Goal: Task Accomplishment & Management: Manage account settings

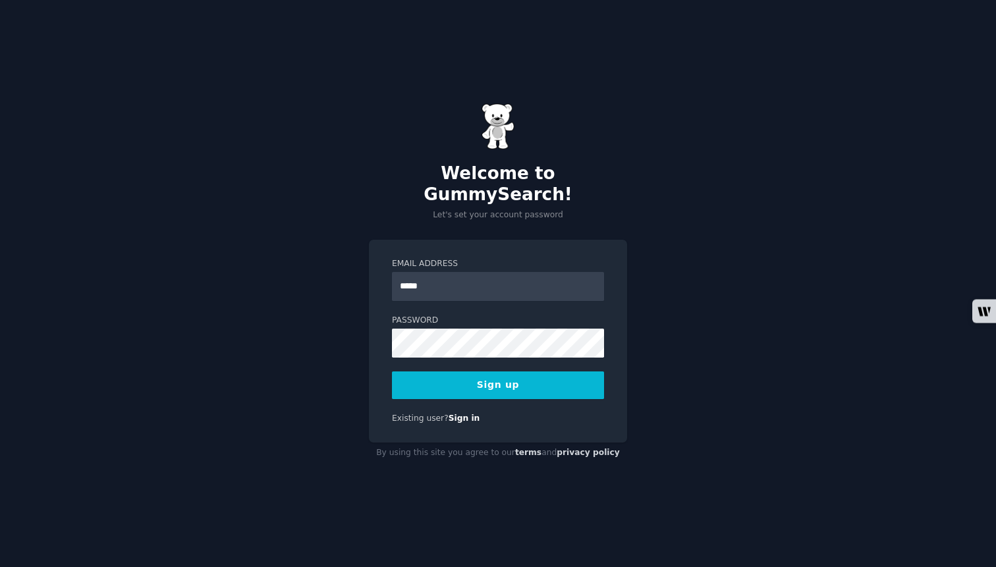
type input "**********"
click at [478, 376] on button "Sign up" at bounding box center [498, 385] width 212 height 28
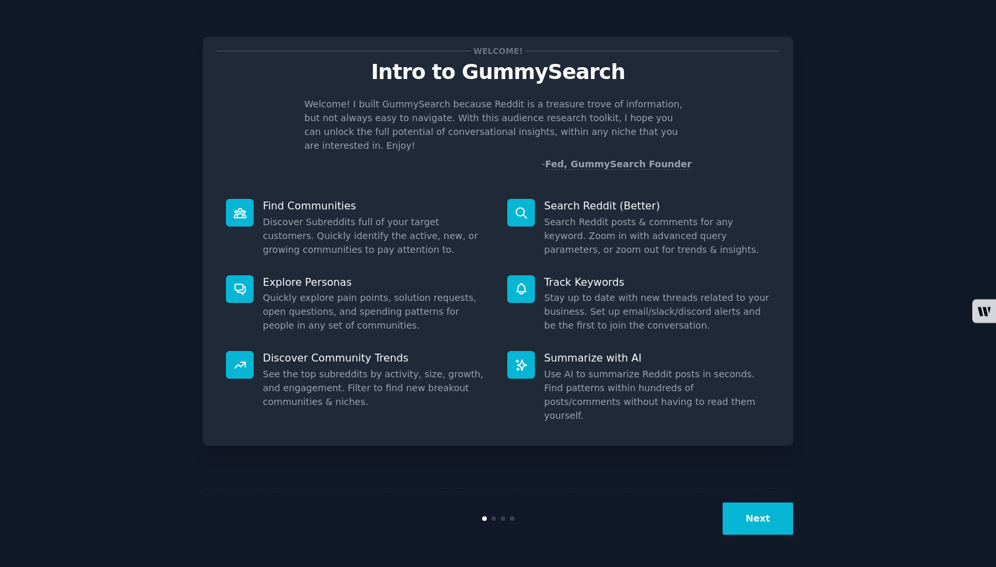
click at [786, 513] on button "Next" at bounding box center [758, 519] width 70 height 32
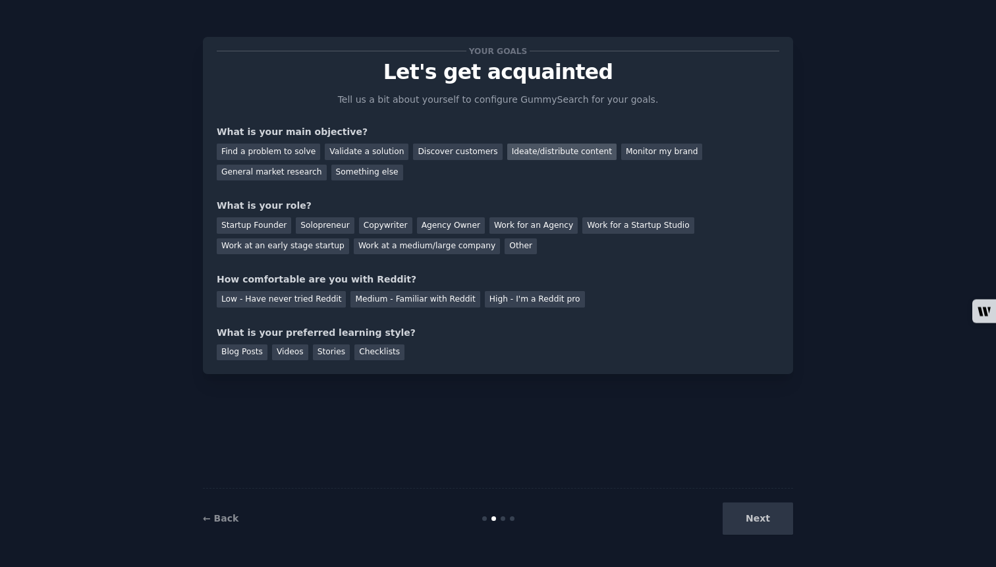
click at [537, 151] on div "Ideate/distribute content" at bounding box center [561, 152] width 109 height 16
click at [273, 221] on div "Startup Founder" at bounding box center [254, 225] width 74 height 16
click at [387, 308] on div "Your goals Let's get acquainted Tell us a bit about yourself to configure Gummy…" at bounding box center [498, 206] width 562 height 310
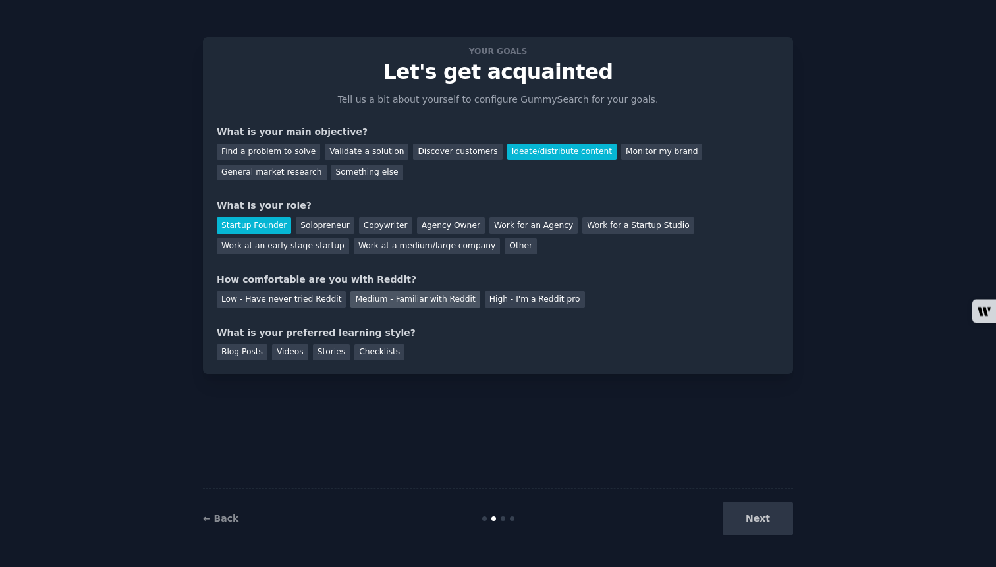
click at [387, 304] on div "Medium - Familiar with Reddit" at bounding box center [414, 299] width 129 height 16
click at [252, 350] on div "Blog Posts" at bounding box center [242, 352] width 51 height 16
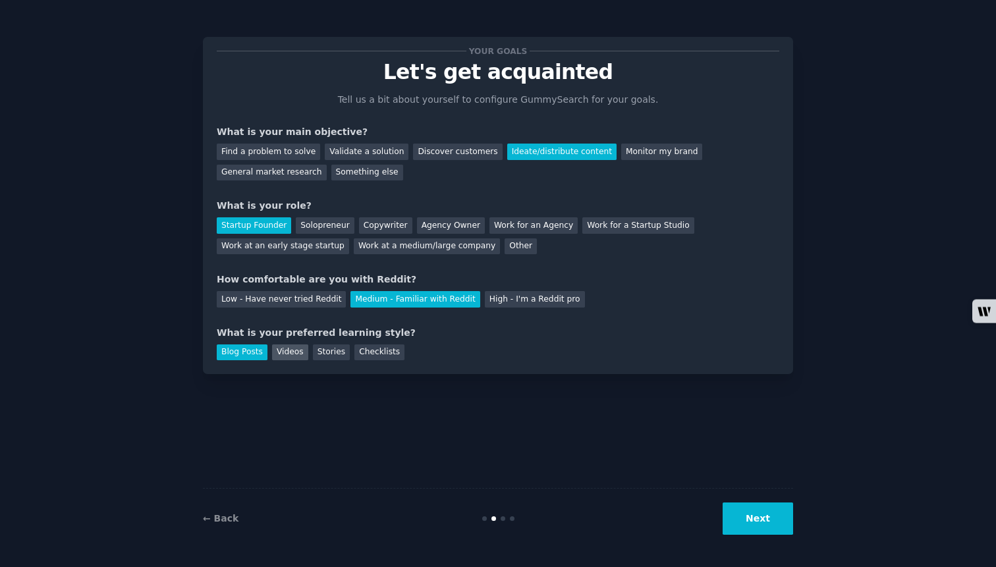
click at [293, 355] on div "Videos" at bounding box center [290, 352] width 36 height 16
click at [326, 355] on div "Stories" at bounding box center [331, 352] width 37 height 16
click at [792, 524] on button "Next" at bounding box center [758, 519] width 70 height 32
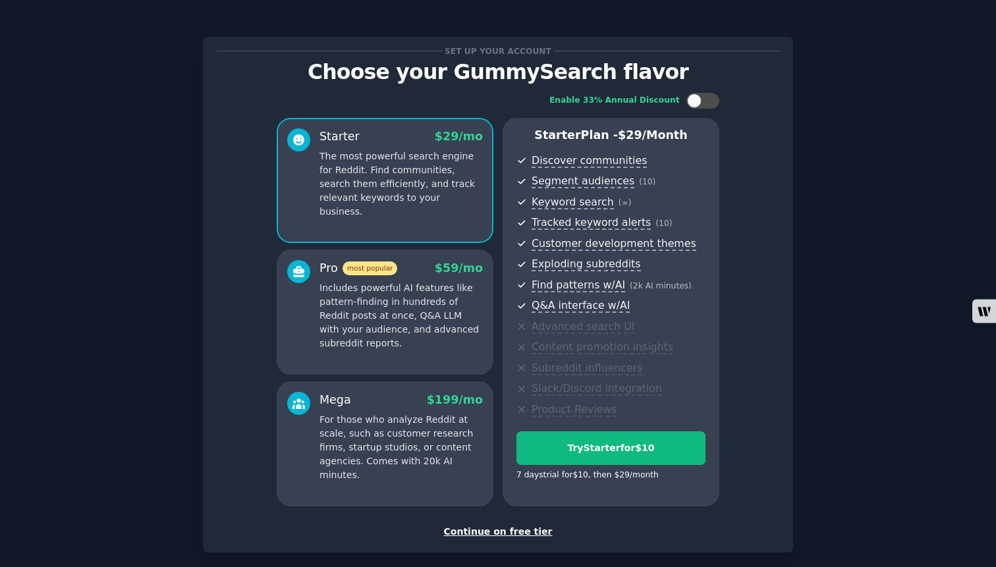
click at [480, 329] on p "Includes powerful AI features like pattern-finding in hundreds of Reddit posts …" at bounding box center [400, 315] width 163 height 69
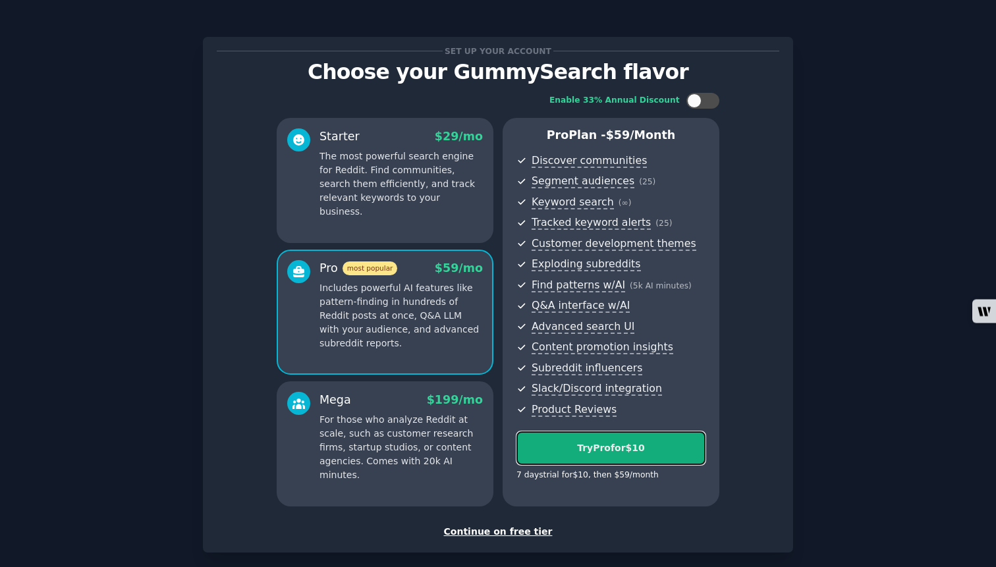
click at [643, 446] on div "Try Pro for $10" at bounding box center [611, 448] width 188 height 14
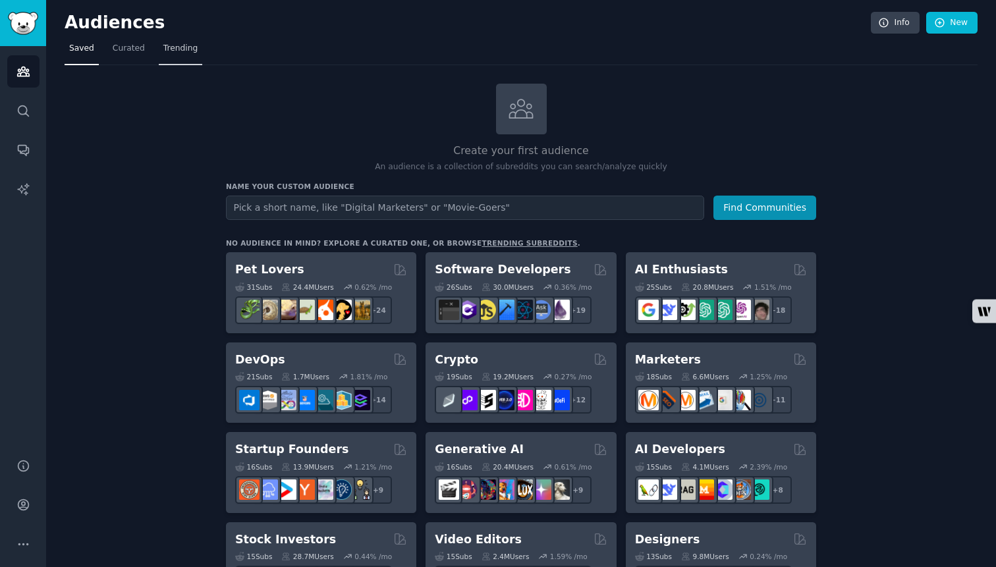
click at [191, 45] on span "Trending" at bounding box center [180, 49] width 34 height 12
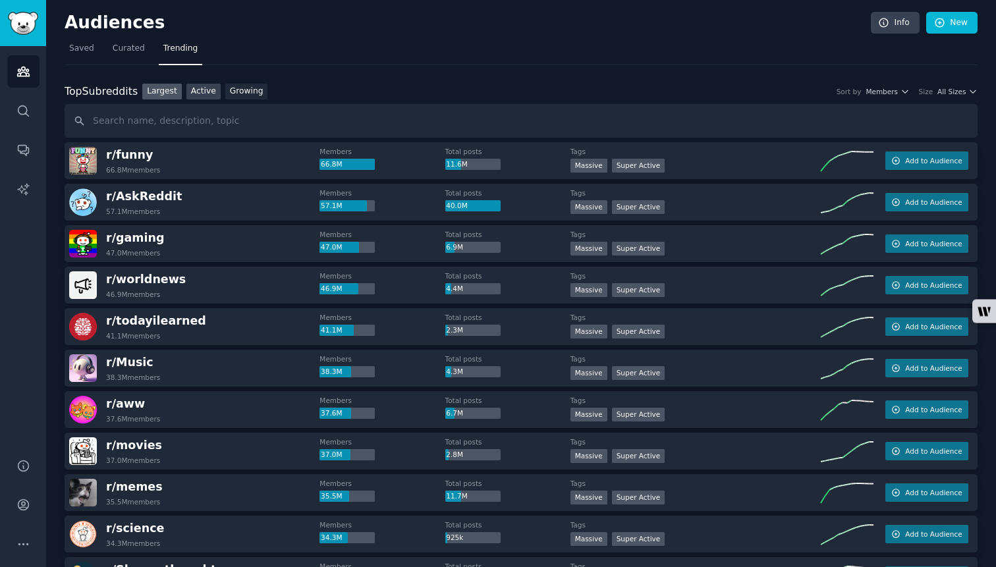
click at [200, 88] on link "Active" at bounding box center [203, 92] width 34 height 16
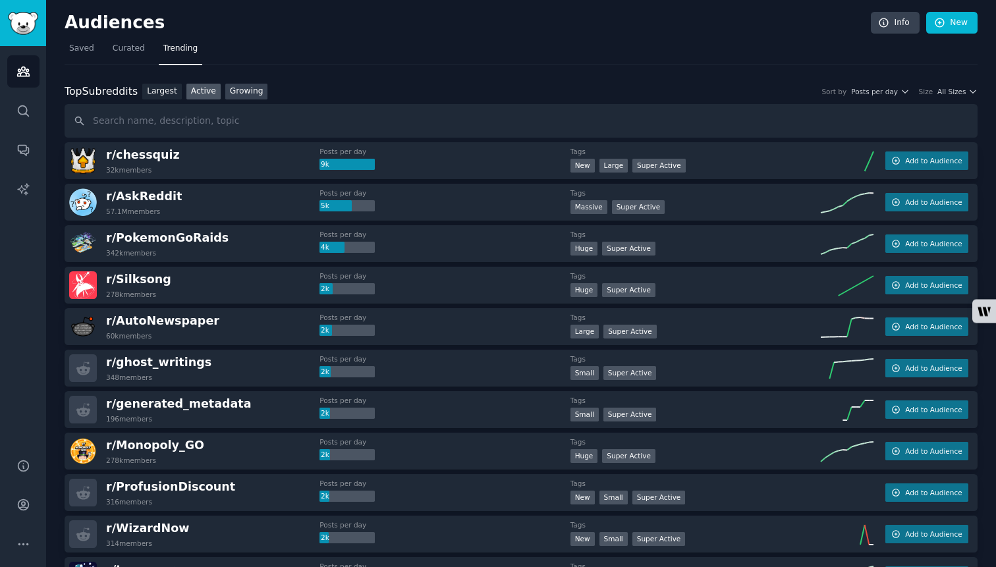
click at [248, 86] on link "Growing" at bounding box center [246, 92] width 43 height 16
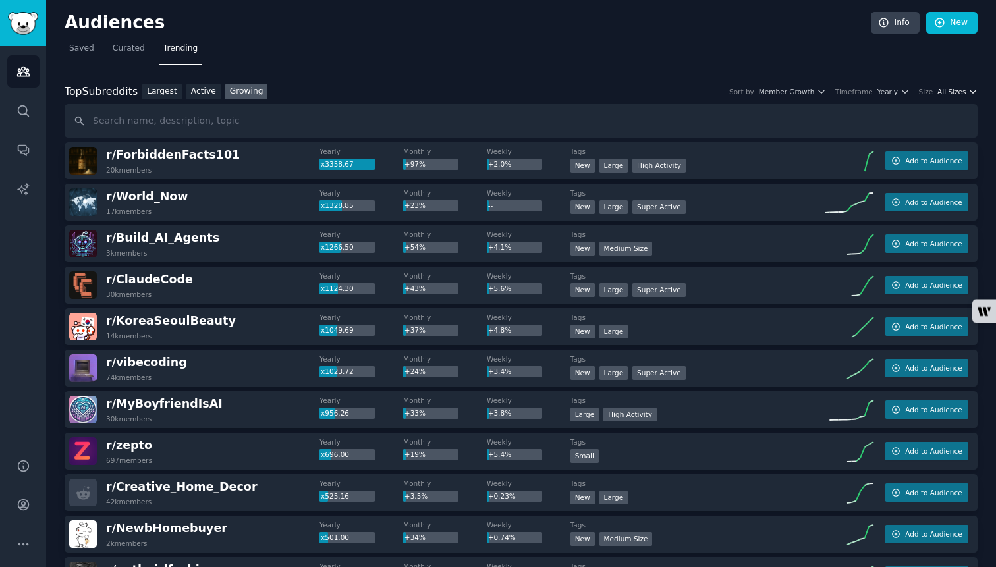
click at [944, 92] on span "All Sizes" at bounding box center [951, 91] width 28 height 9
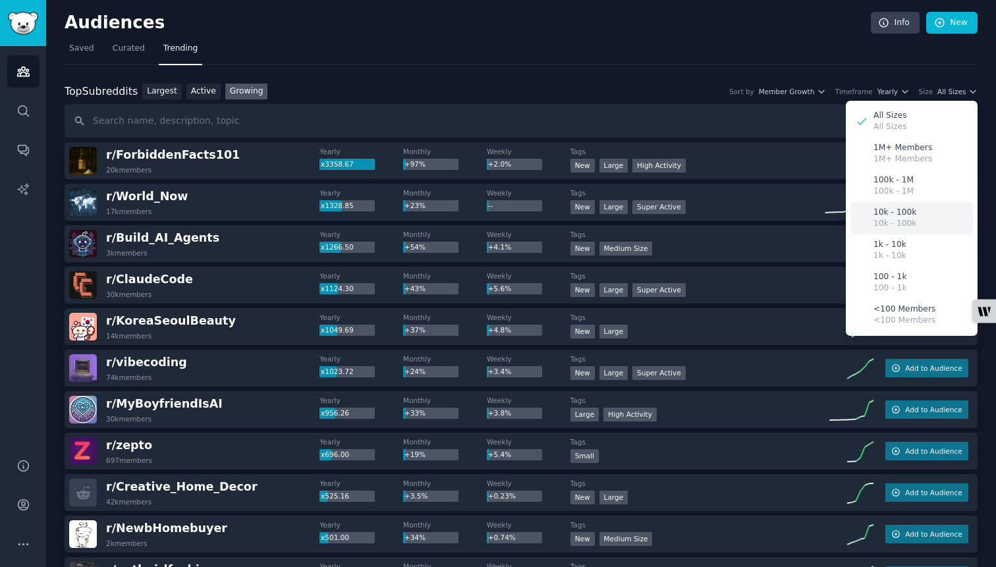
click at [908, 214] on p "10k - 100k" at bounding box center [894, 213] width 43 height 12
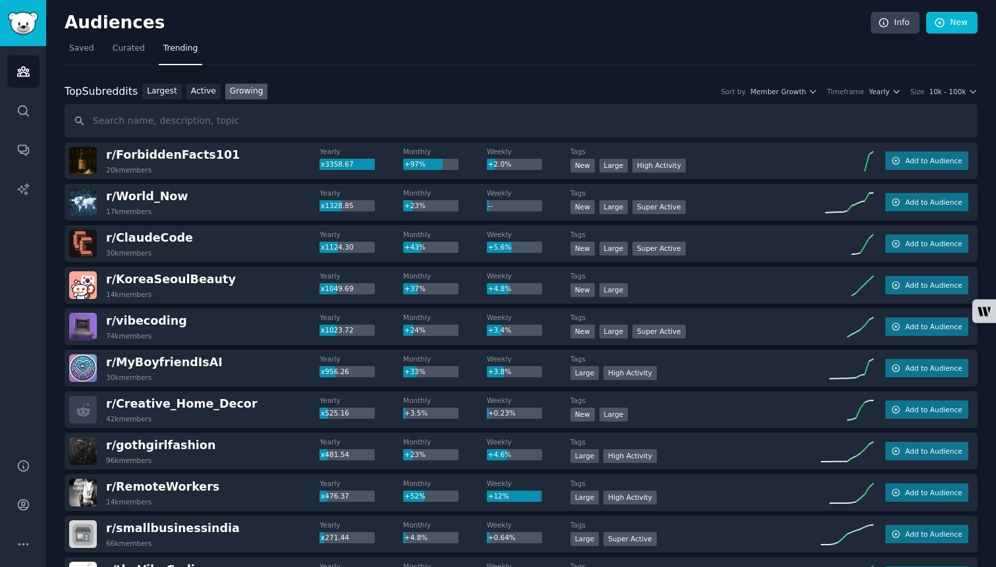
click at [260, 153] on div "r/ ForbiddenFacts101 20k members" at bounding box center [194, 161] width 250 height 28
click at [873, 90] on span "Yearly" at bounding box center [879, 91] width 20 height 9
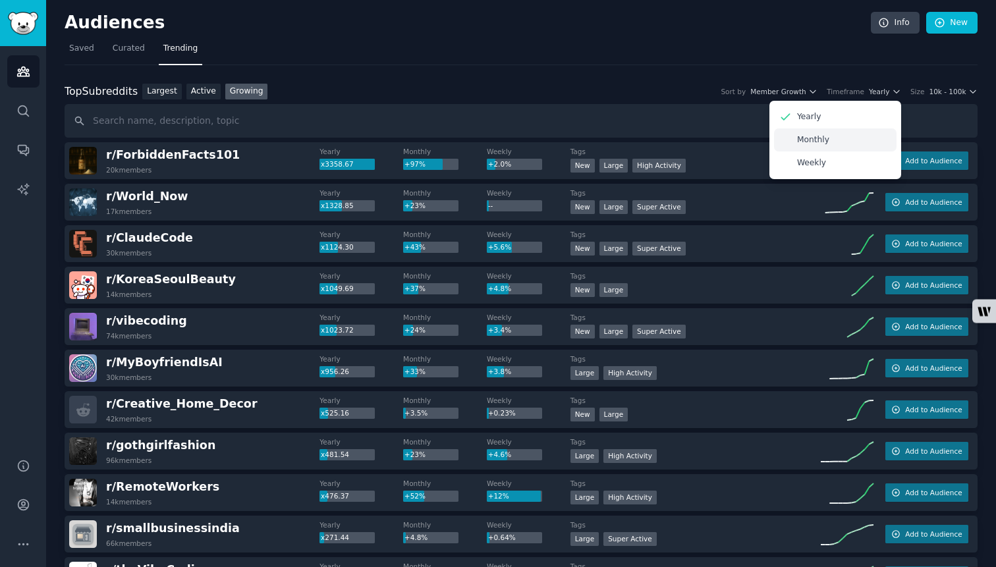
click at [833, 139] on div "Monthly" at bounding box center [835, 139] width 123 height 23
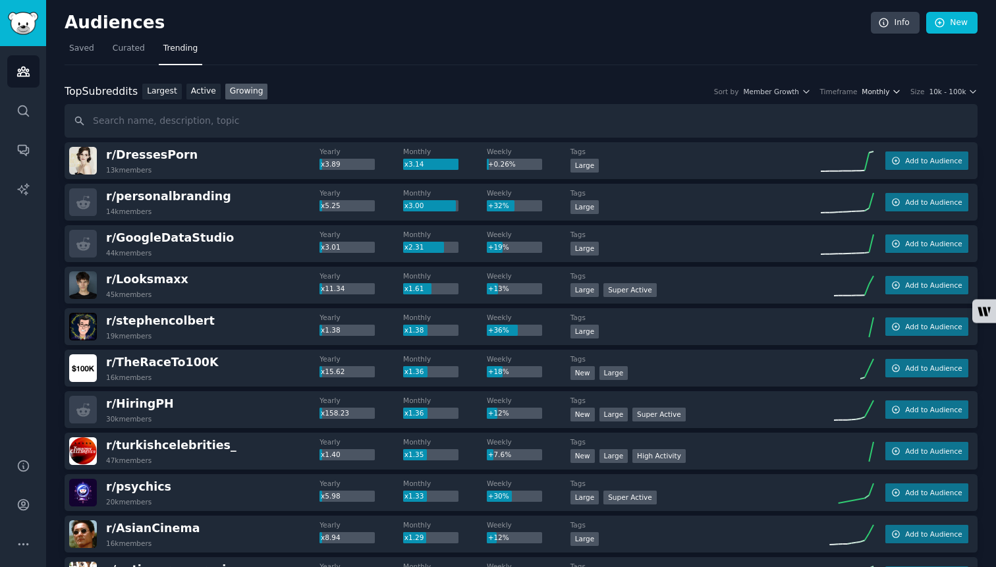
click at [873, 93] on span "Monthly" at bounding box center [876, 91] width 28 height 9
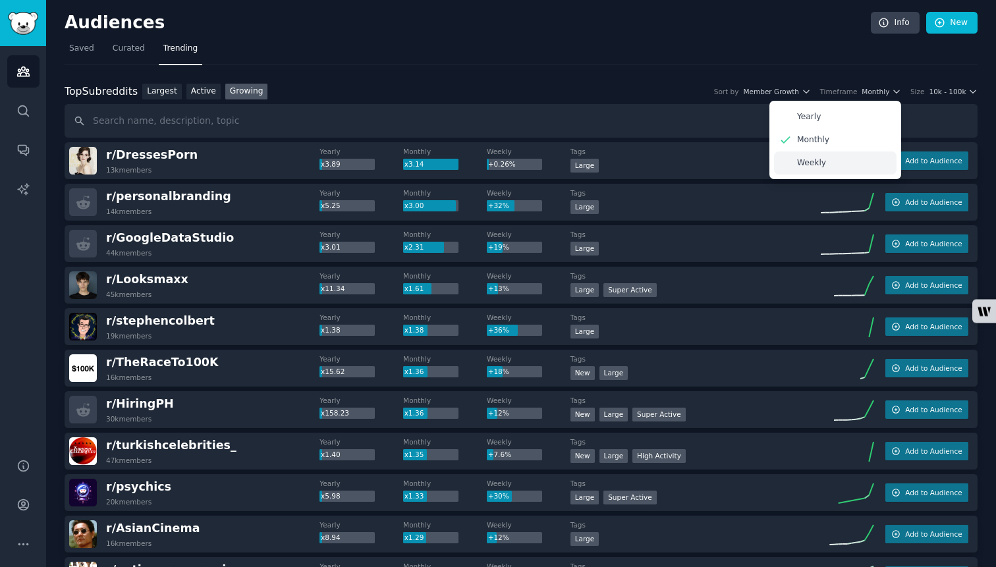
click at [840, 159] on div "Weekly" at bounding box center [835, 162] width 123 height 23
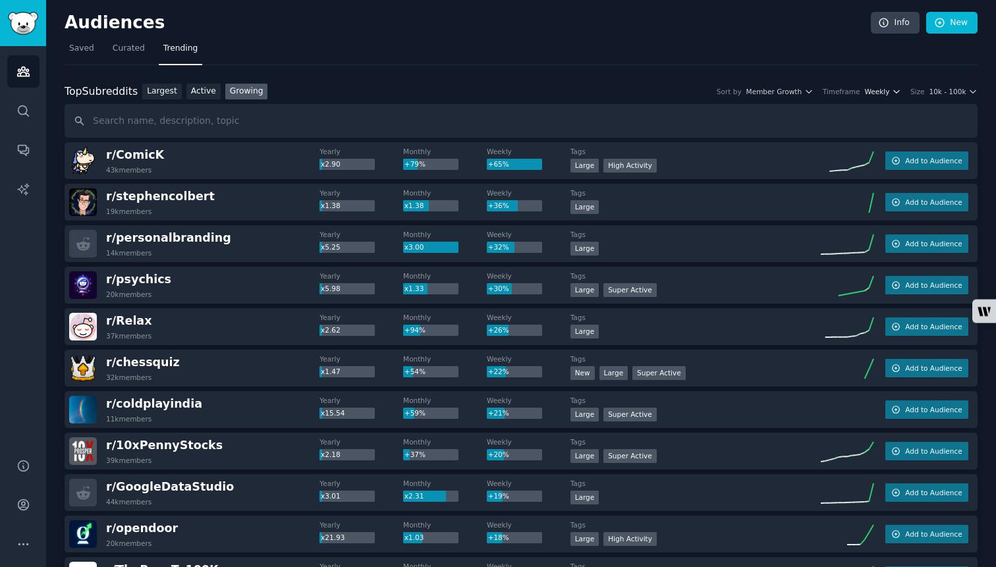
click at [883, 92] on span "Weekly" at bounding box center [877, 91] width 25 height 9
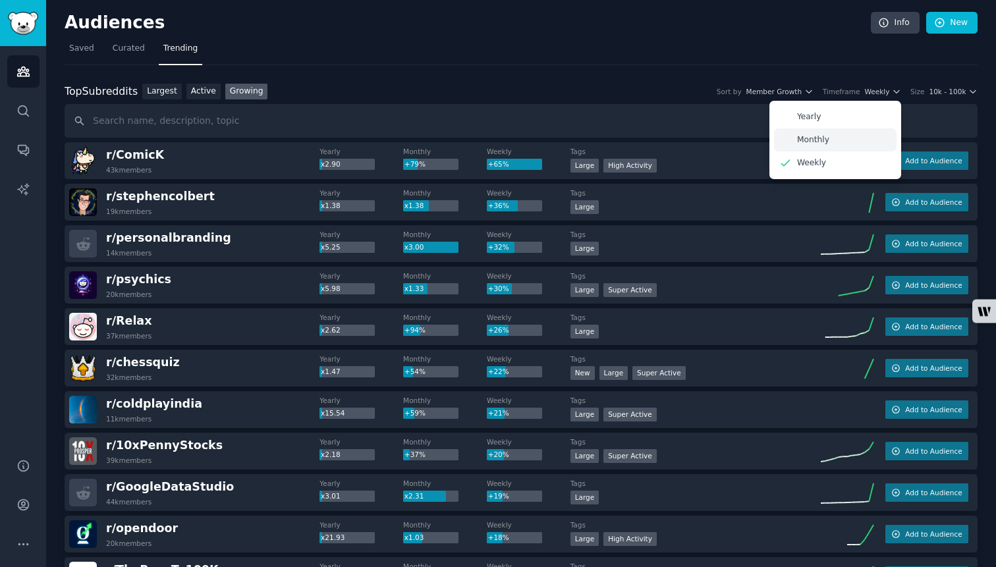
click at [837, 143] on div "Monthly" at bounding box center [835, 139] width 123 height 23
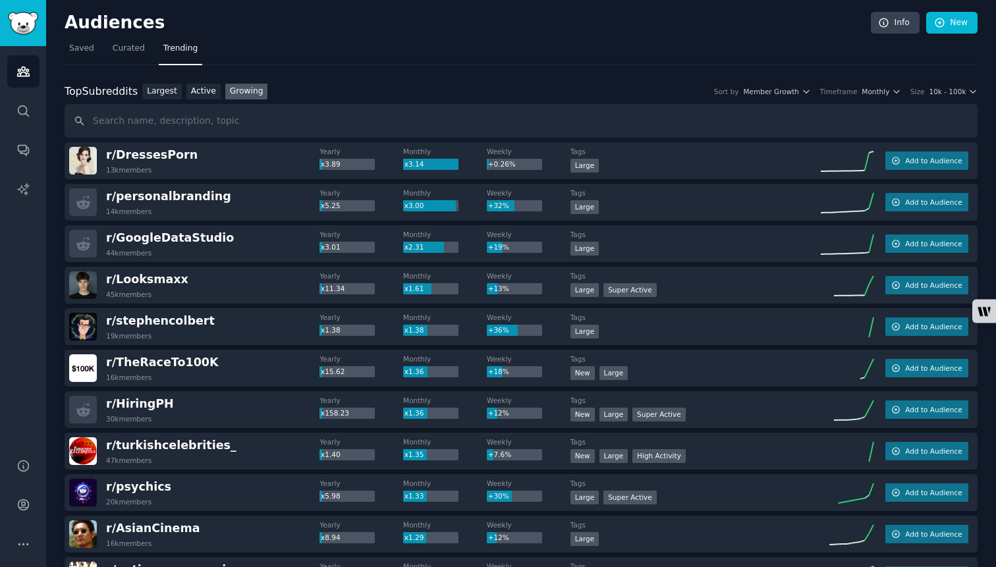
click at [786, 96] on div "Top Subreddits Top Subreddits Largest Active Growing Sort by Member Growth Time…" at bounding box center [521, 92] width 913 height 16
click at [789, 88] on span "Member Growth" at bounding box center [771, 91] width 56 height 9
click at [885, 88] on span "Monthly" at bounding box center [876, 91] width 28 height 9
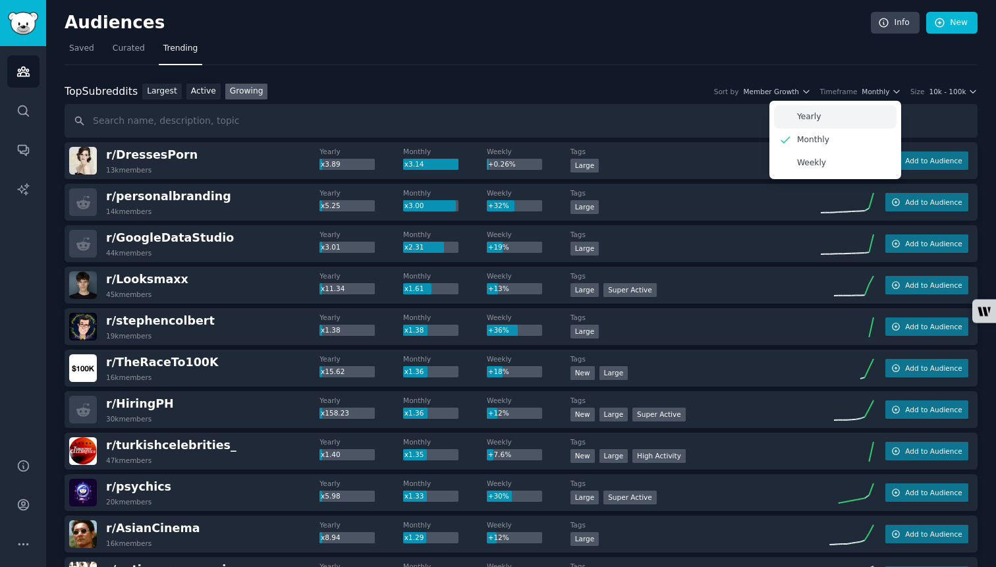
click at [842, 121] on div "Yearly" at bounding box center [835, 116] width 123 height 23
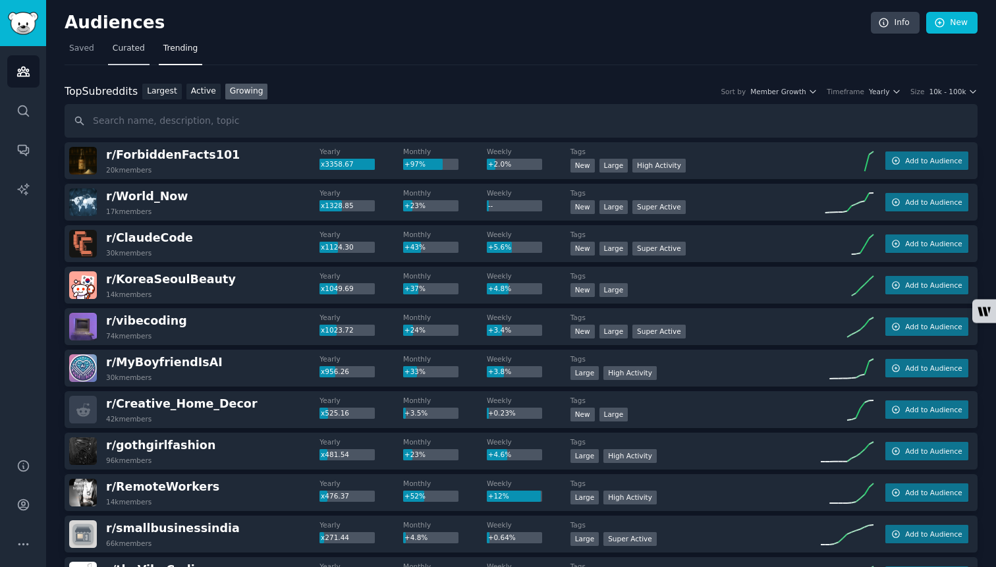
click at [130, 52] on span "Curated" at bounding box center [129, 49] width 32 height 12
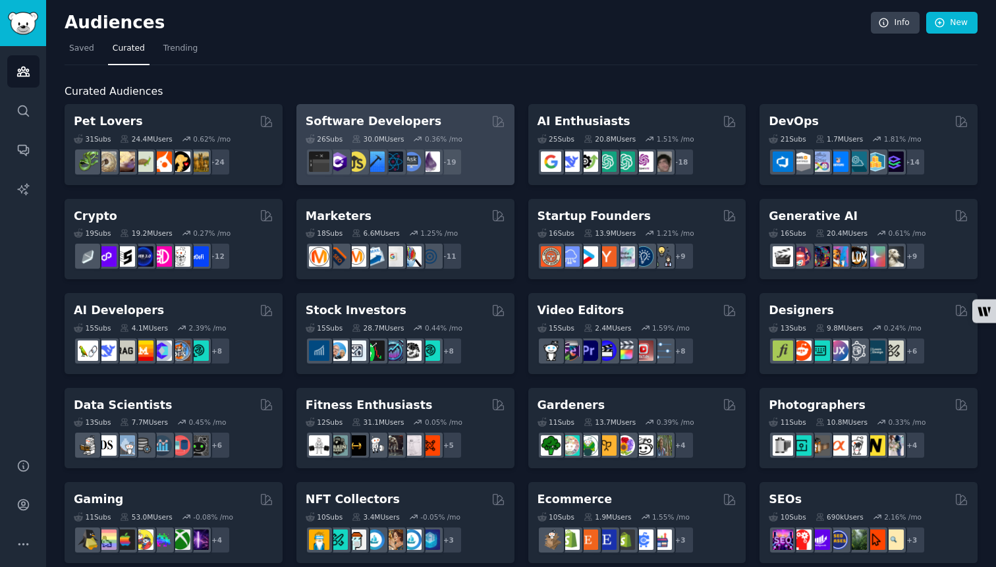
click at [452, 119] on div "Software Developers" at bounding box center [406, 121] width 200 height 16
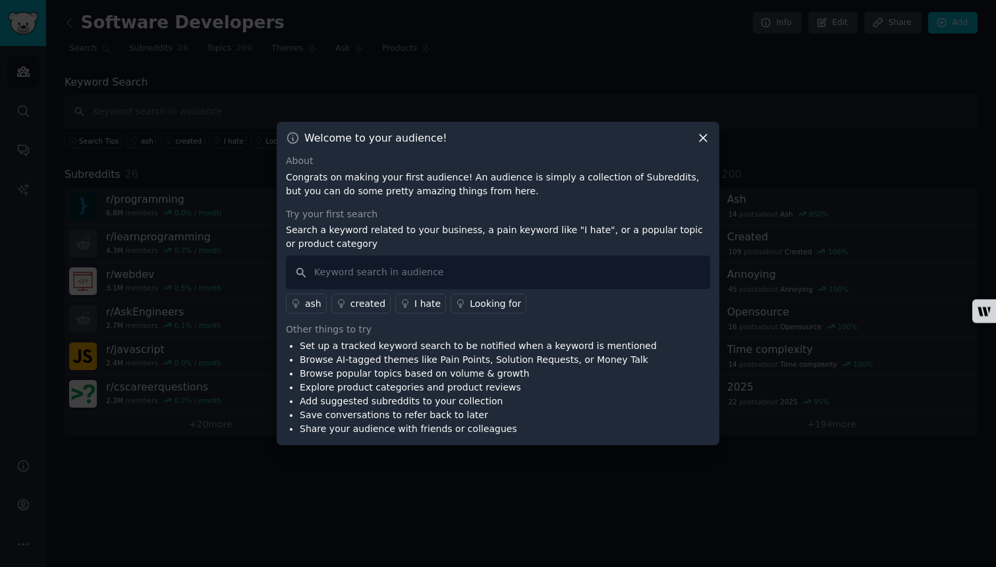
click at [701, 134] on icon at bounding box center [703, 138] width 14 height 14
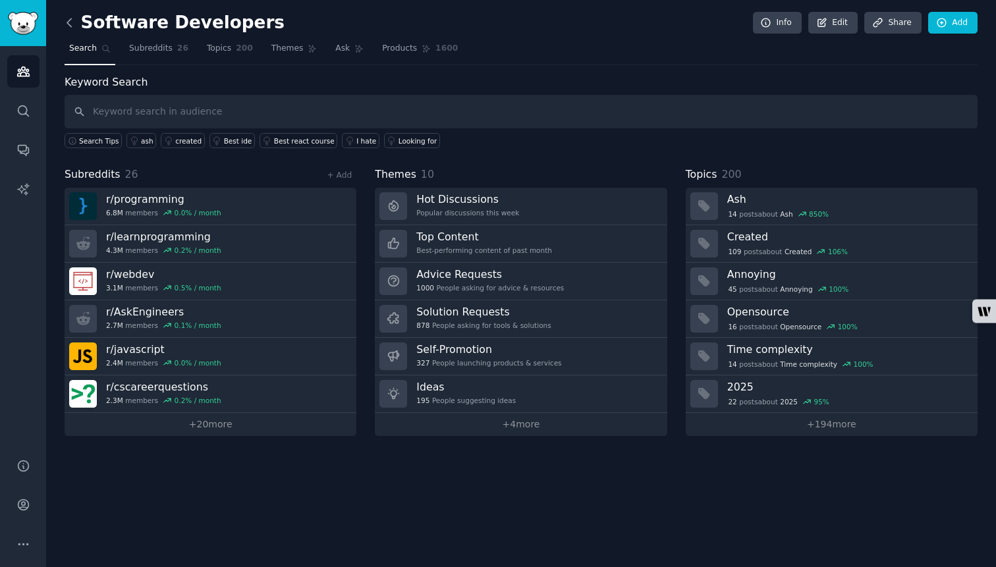
click at [67, 24] on icon at bounding box center [70, 23] width 14 height 14
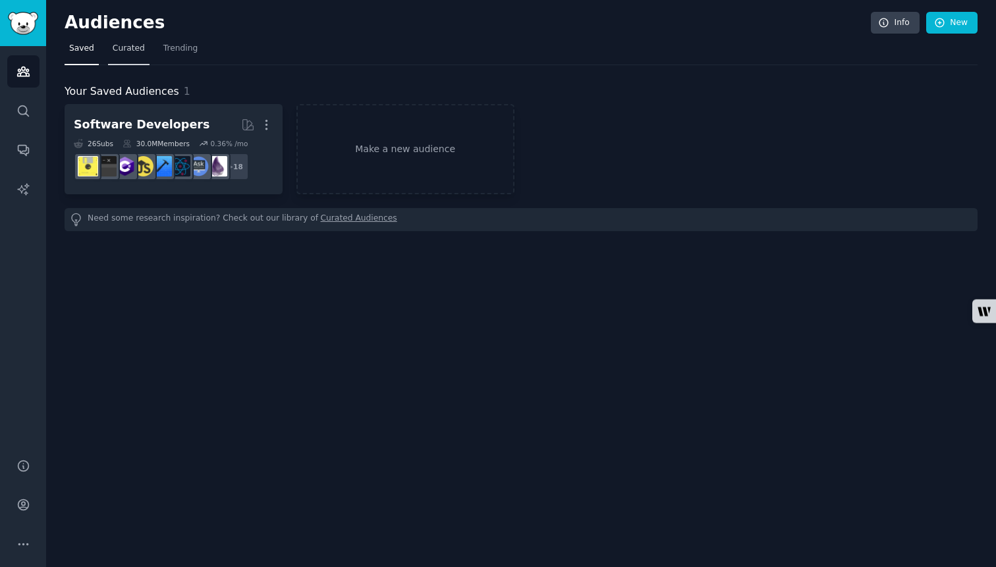
click at [132, 46] on span "Curated" at bounding box center [129, 49] width 32 height 12
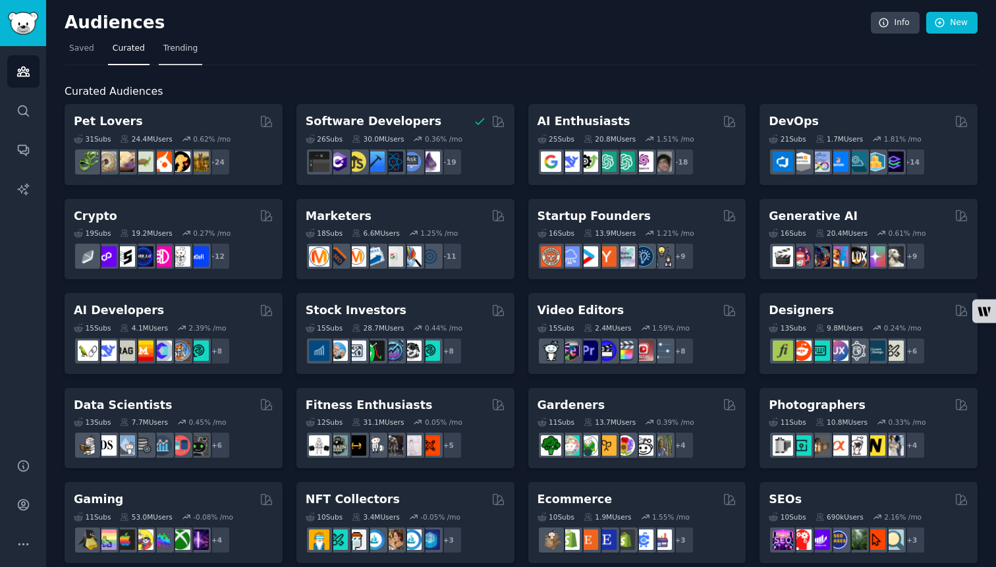
click at [185, 48] on span "Trending" at bounding box center [180, 49] width 34 height 12
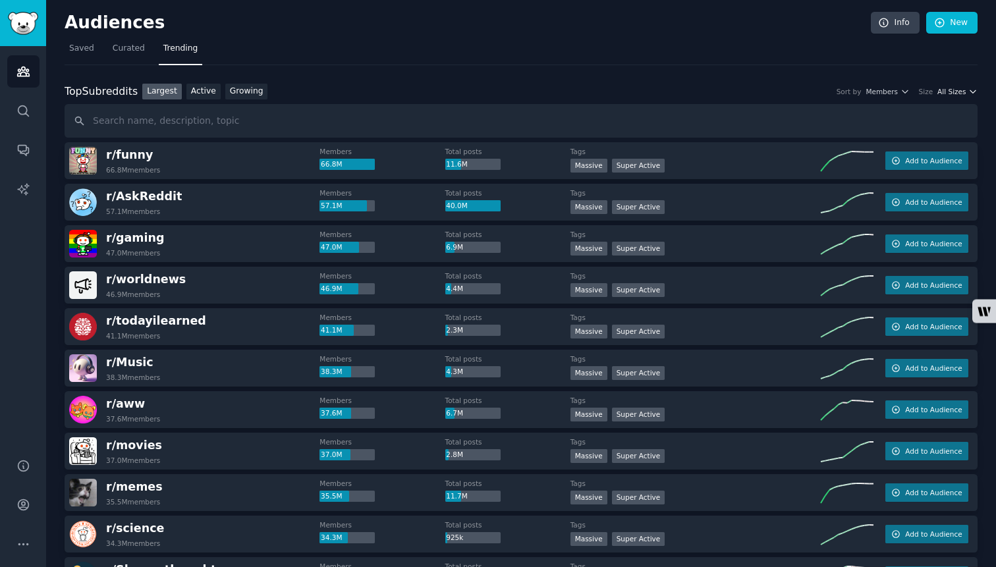
click at [949, 92] on span "All Sizes" at bounding box center [951, 91] width 28 height 9
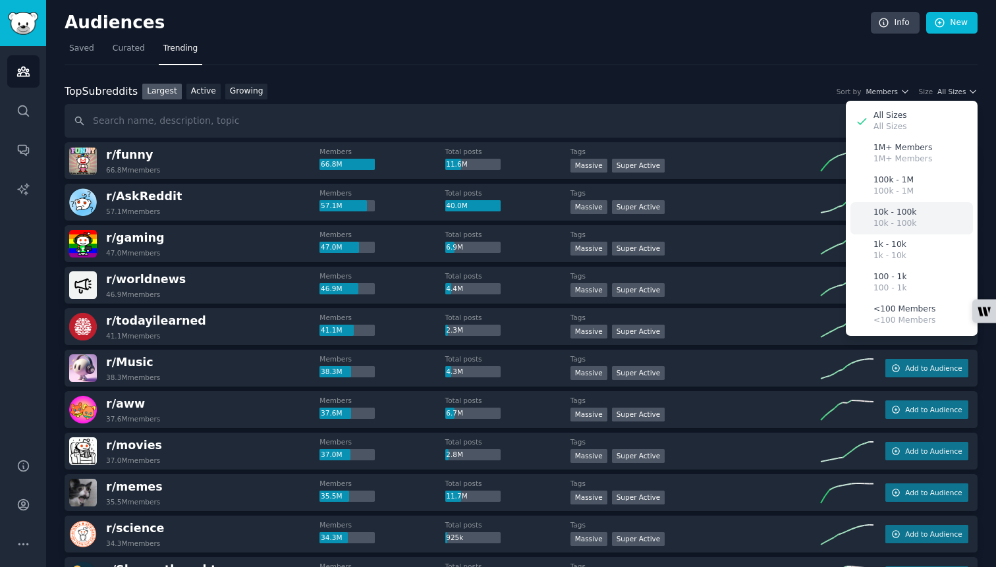
click at [906, 211] on p "10k - 100k" at bounding box center [894, 213] width 43 height 12
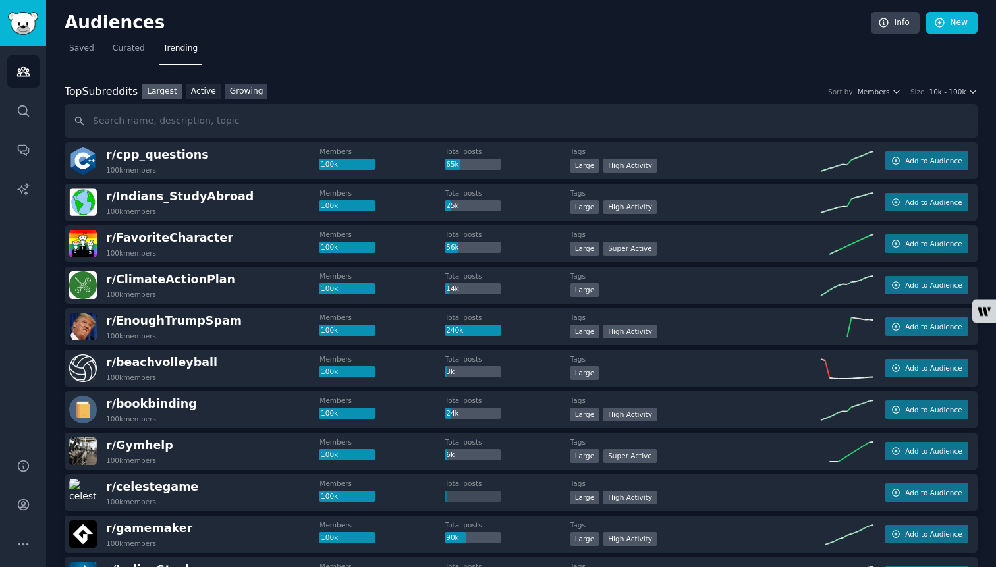
click at [254, 90] on link "Growing" at bounding box center [246, 92] width 43 height 16
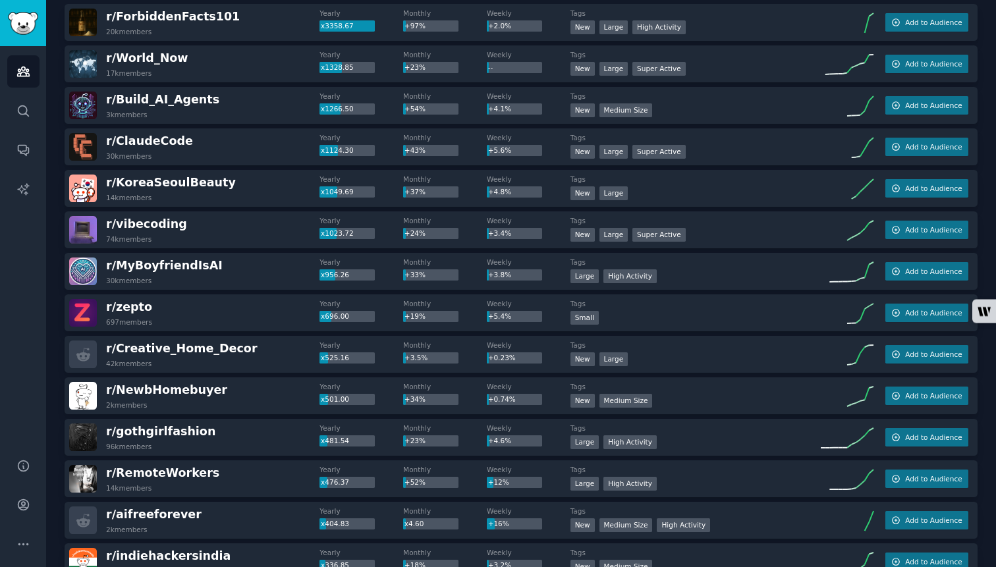
scroll to position [52, 0]
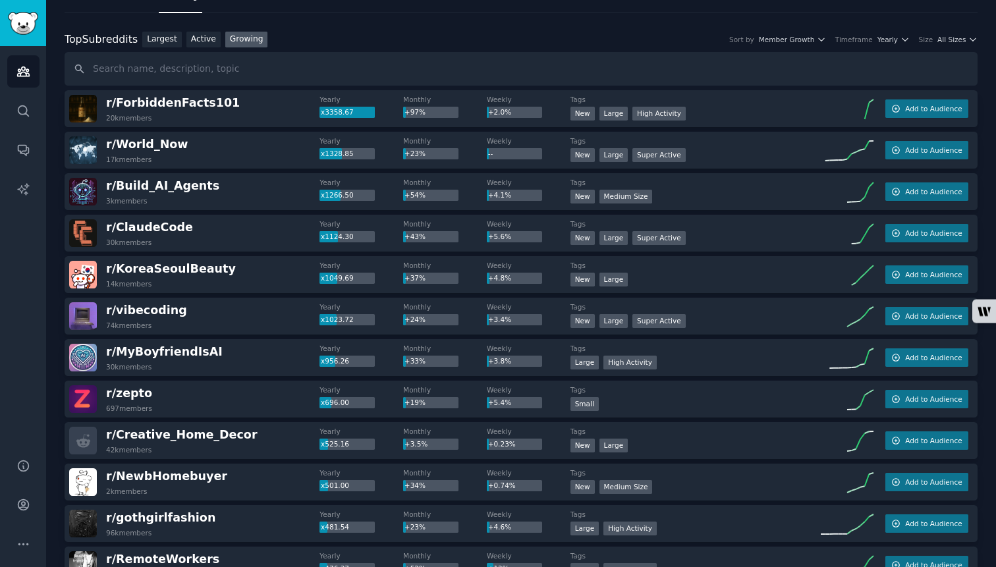
click at [961, 32] on div "Top Subreddits Top Subreddits Largest Active Growing Sort by Member Growth Time…" at bounding box center [521, 40] width 913 height 16
click at [956, 41] on span "All Sizes" at bounding box center [951, 39] width 28 height 9
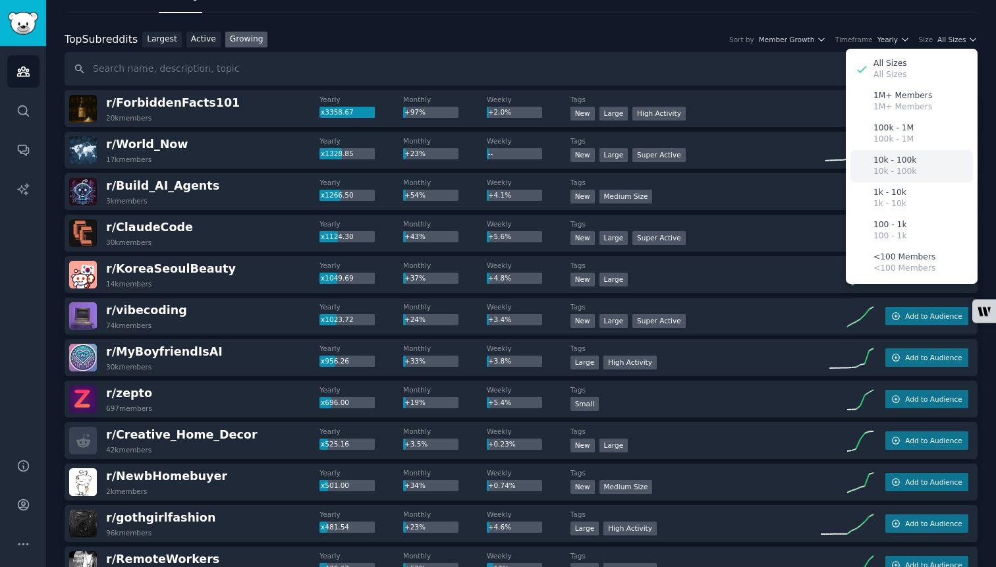
click at [891, 173] on p "10k - 100k" at bounding box center [894, 172] width 43 height 12
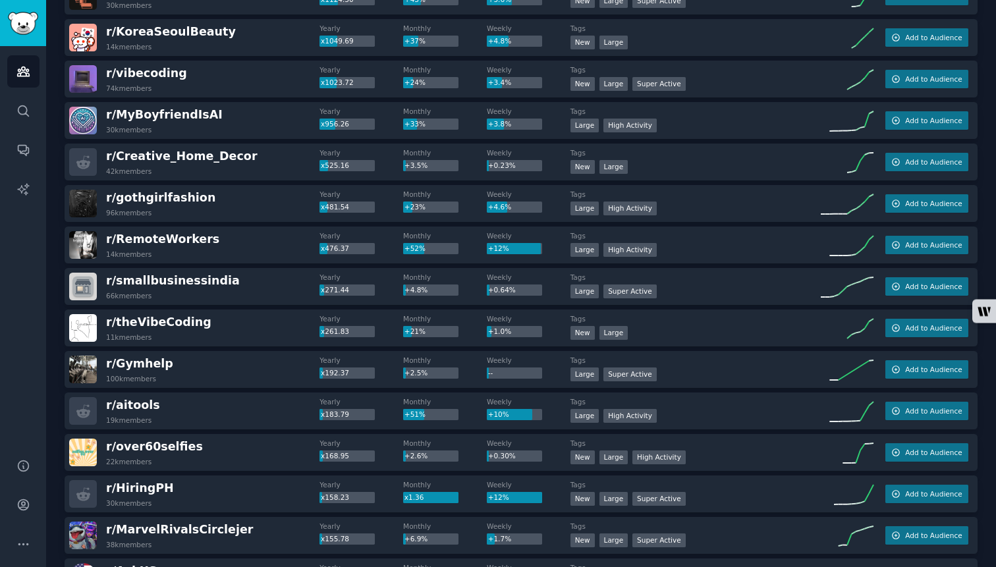
scroll to position [254, 0]
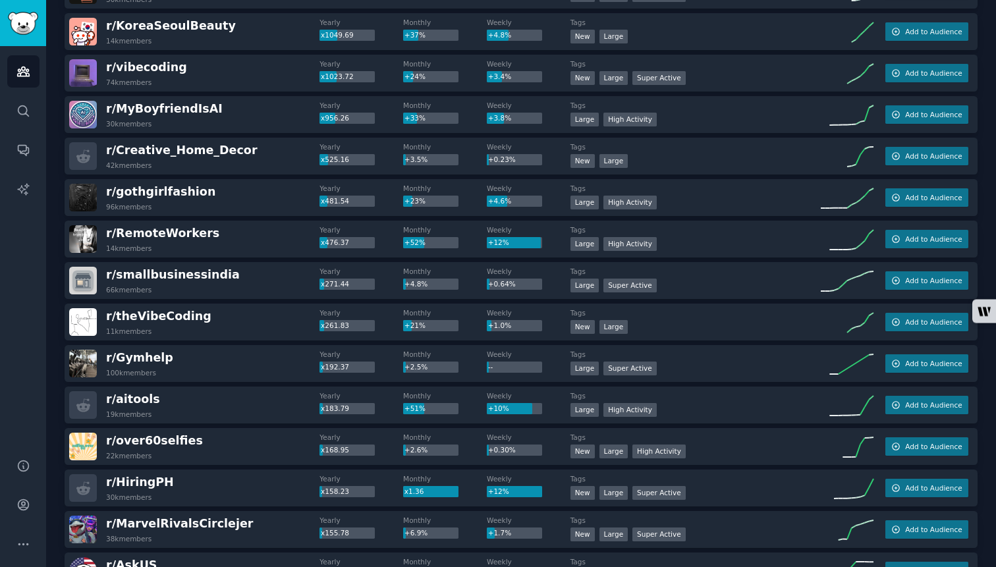
click at [260, 320] on div "r/ theVibeCoding 11k members" at bounding box center [194, 322] width 250 height 28
click at [932, 326] on span "Add to Audience" at bounding box center [933, 321] width 57 height 9
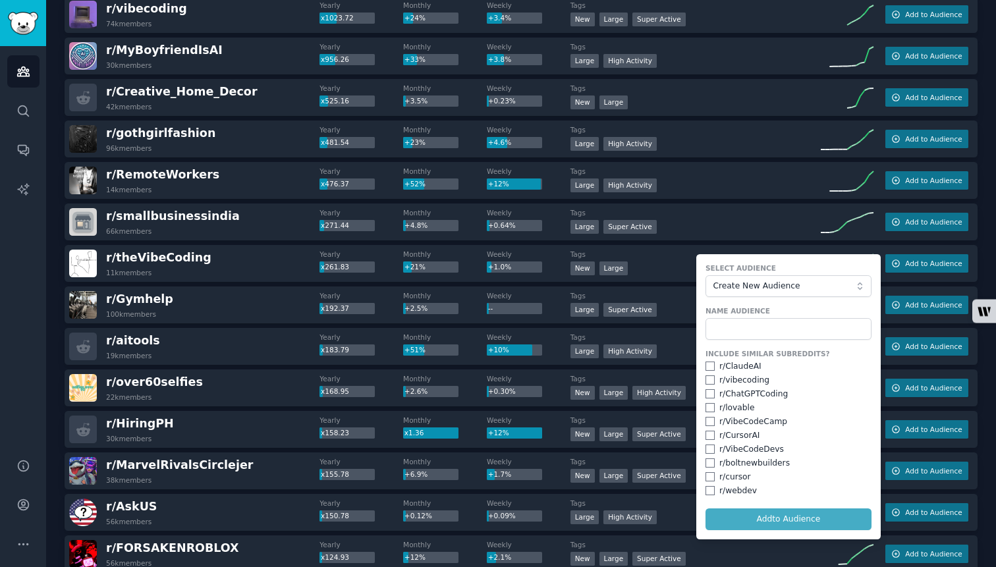
scroll to position [316, 0]
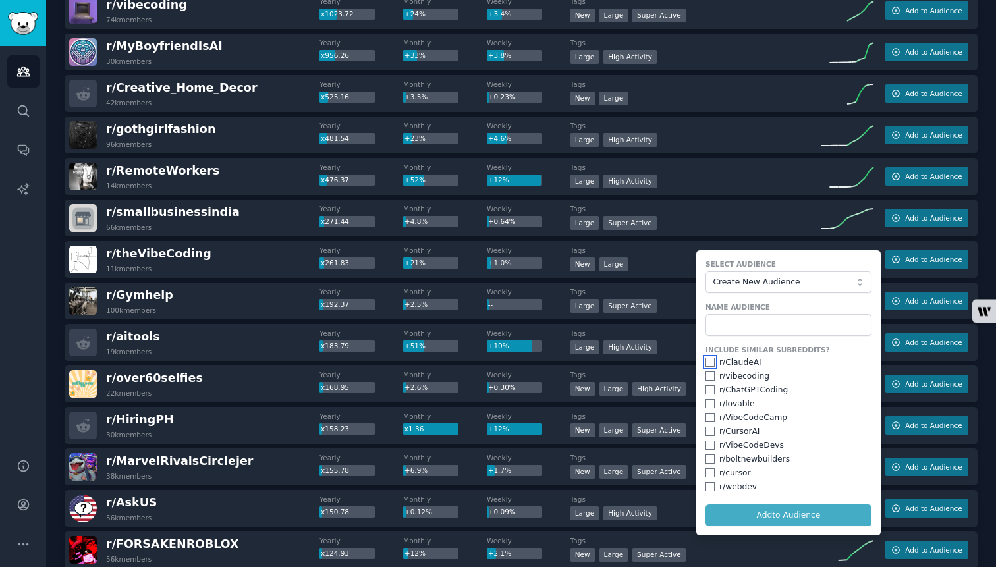
click at [707, 365] on input "checkbox" at bounding box center [709, 362] width 9 height 9
checkbox input "true"
click at [707, 378] on input "checkbox" at bounding box center [709, 375] width 9 height 9
checkbox input "true"
click at [708, 391] on input "checkbox" at bounding box center [709, 389] width 9 height 9
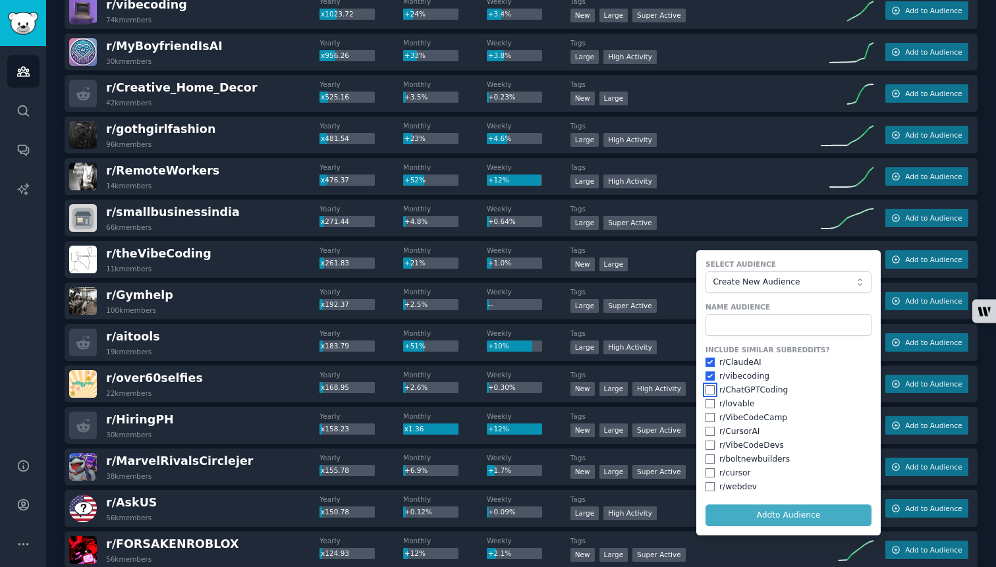
checkbox input "true"
click at [708, 460] on input "checkbox" at bounding box center [709, 458] width 9 height 9
checkbox input "true"
click at [709, 421] on input "checkbox" at bounding box center [709, 417] width 9 height 9
checkbox input "true"
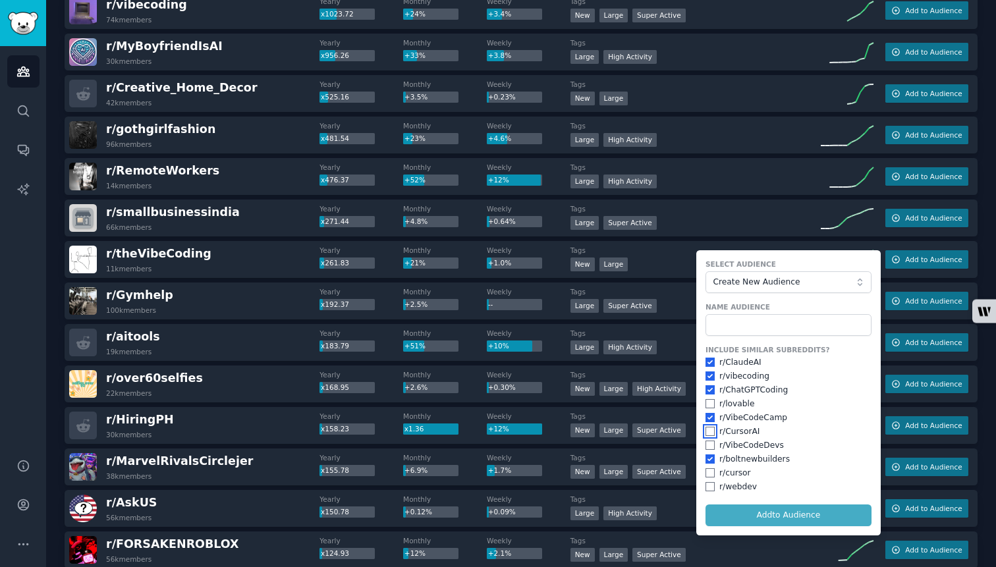
click at [709, 434] on input "checkbox" at bounding box center [709, 431] width 9 height 9
checkbox input "true"
click at [707, 402] on input "checkbox" at bounding box center [709, 403] width 9 height 9
checkbox input "true"
click at [708, 449] on input "checkbox" at bounding box center [709, 445] width 9 height 9
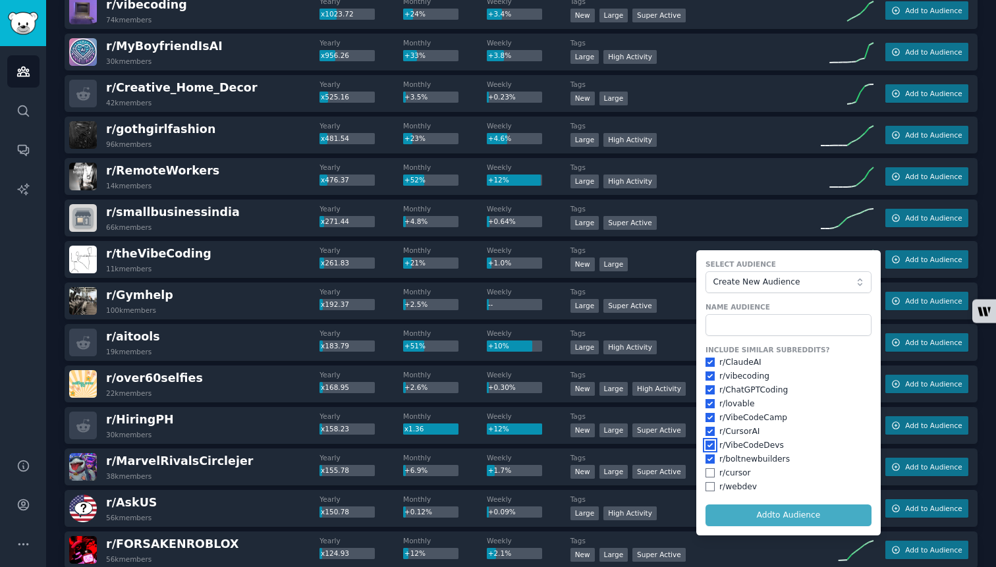
checkbox input "true"
click at [757, 516] on form "Select Audience Create New Audience Name Audience Include Similar Subreddits? r…" at bounding box center [788, 392] width 184 height 285
click at [753, 330] on input "text" at bounding box center [788, 325] width 166 height 22
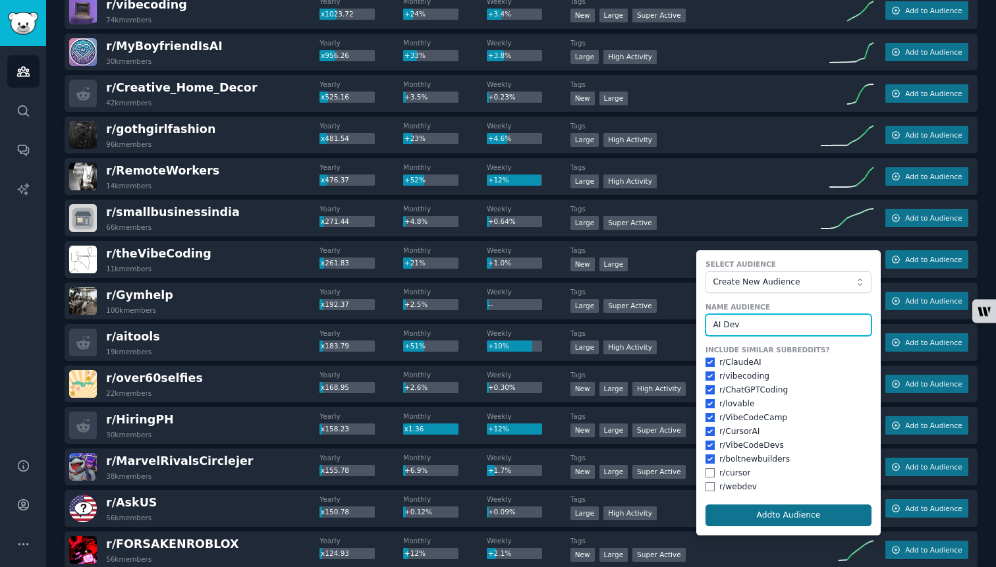
type input "AI Dev"
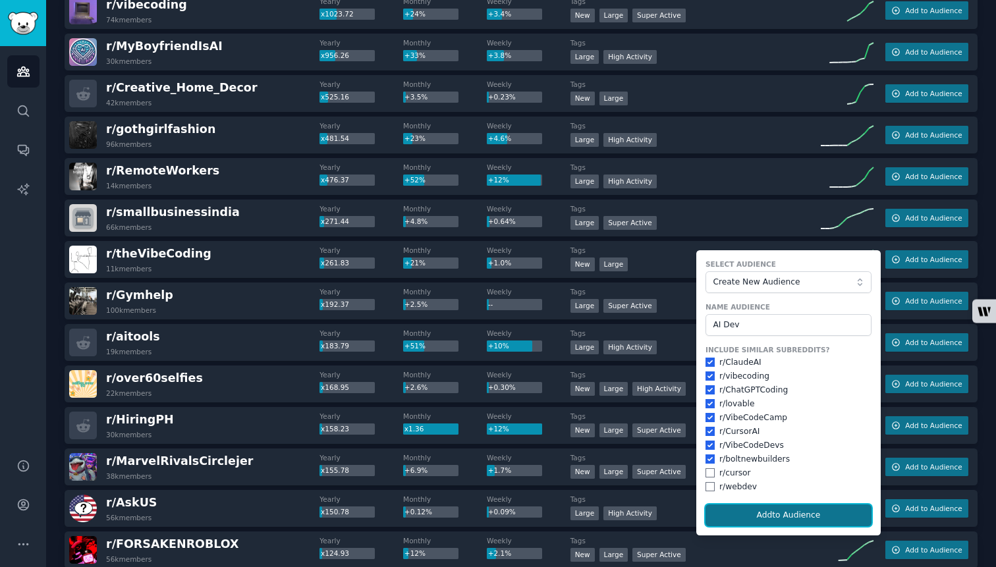
click at [788, 514] on button "Add to Audience" at bounding box center [788, 516] width 166 height 22
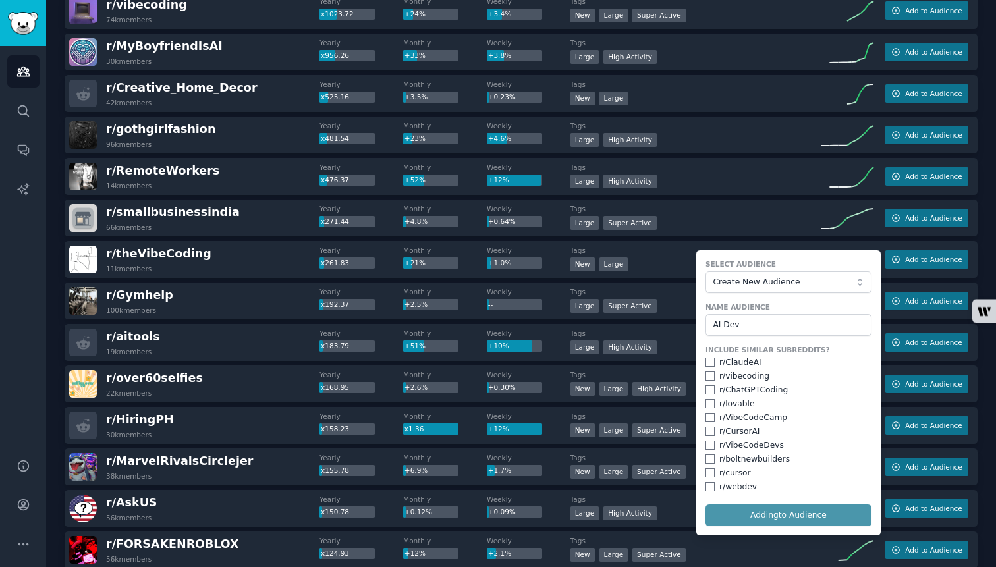
checkbox input "false"
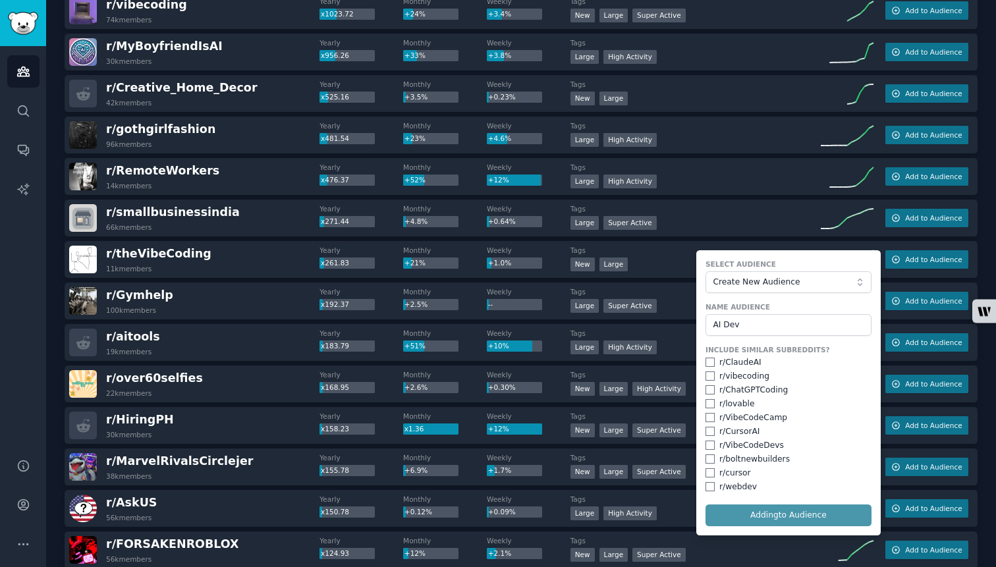
checkbox input "false"
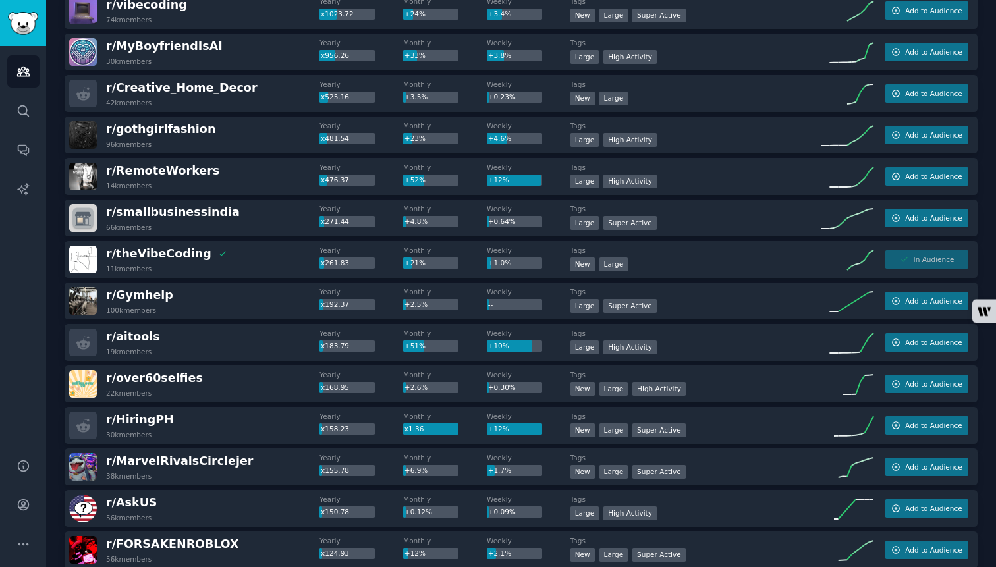
scroll to position [0, 0]
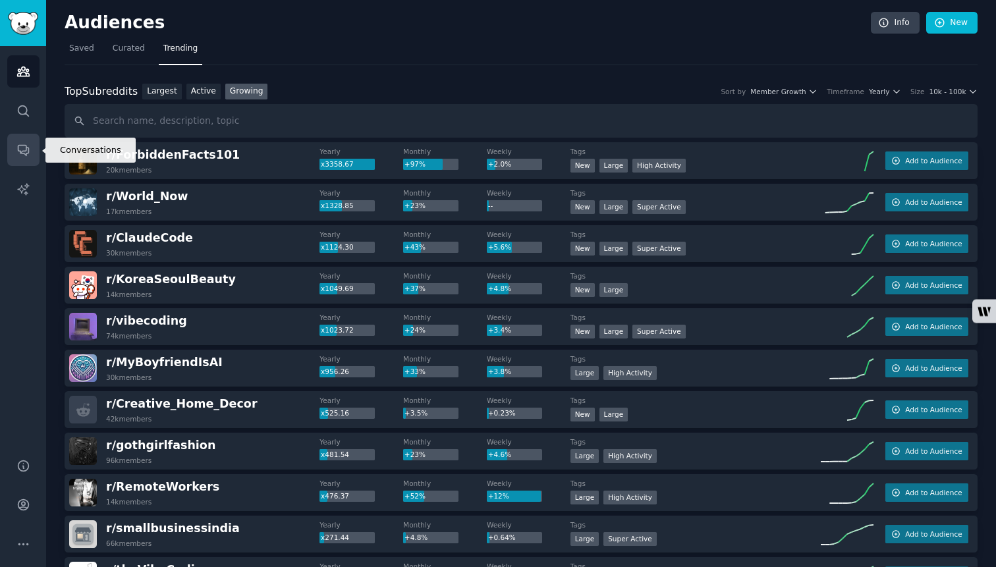
click at [20, 143] on icon "Sidebar" at bounding box center [23, 150] width 14 height 14
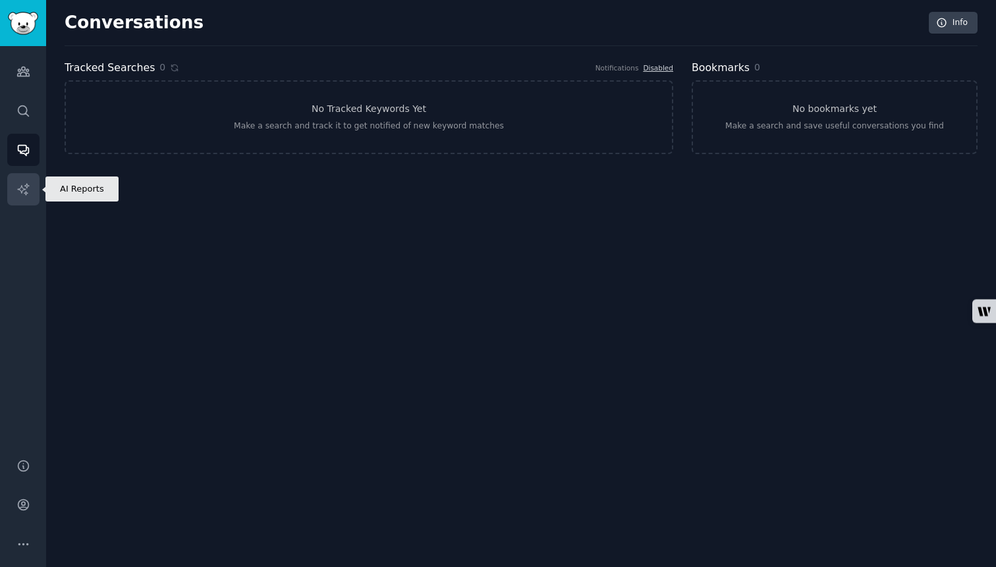
click at [30, 184] on link "AI Reports" at bounding box center [23, 189] width 32 height 32
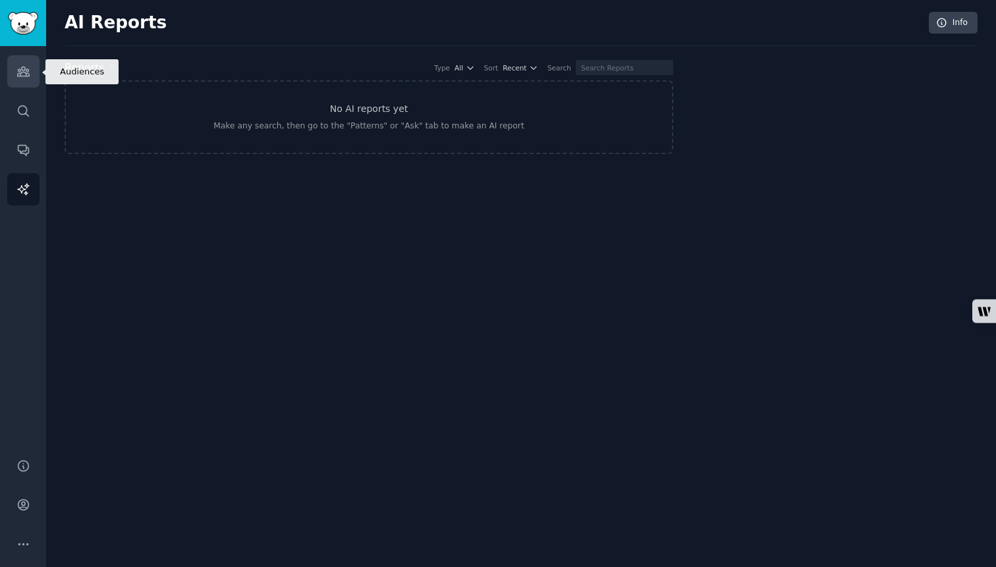
click at [28, 78] on link "Audiences" at bounding box center [23, 71] width 32 height 32
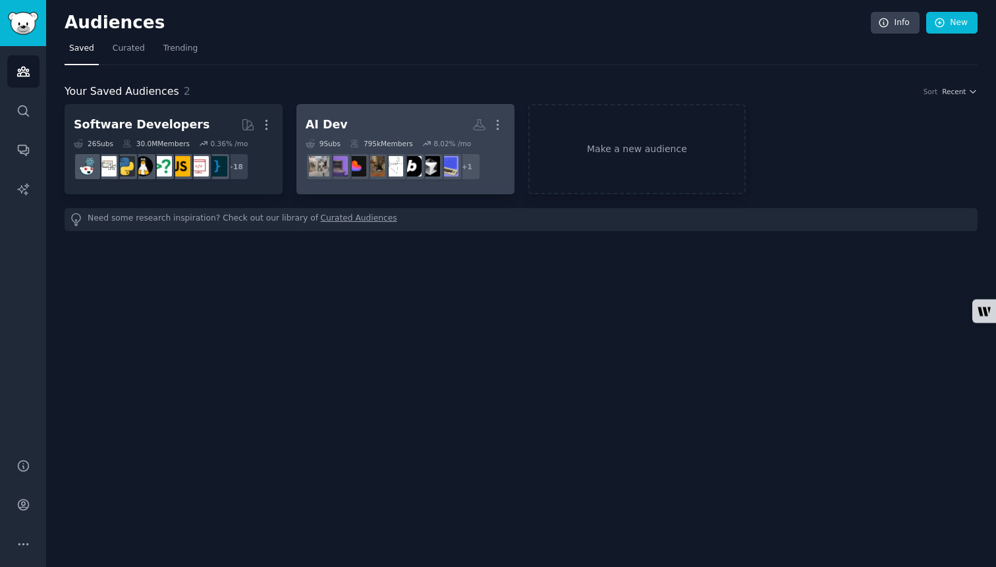
click at [340, 124] on h2 "AI Dev More" at bounding box center [406, 124] width 200 height 23
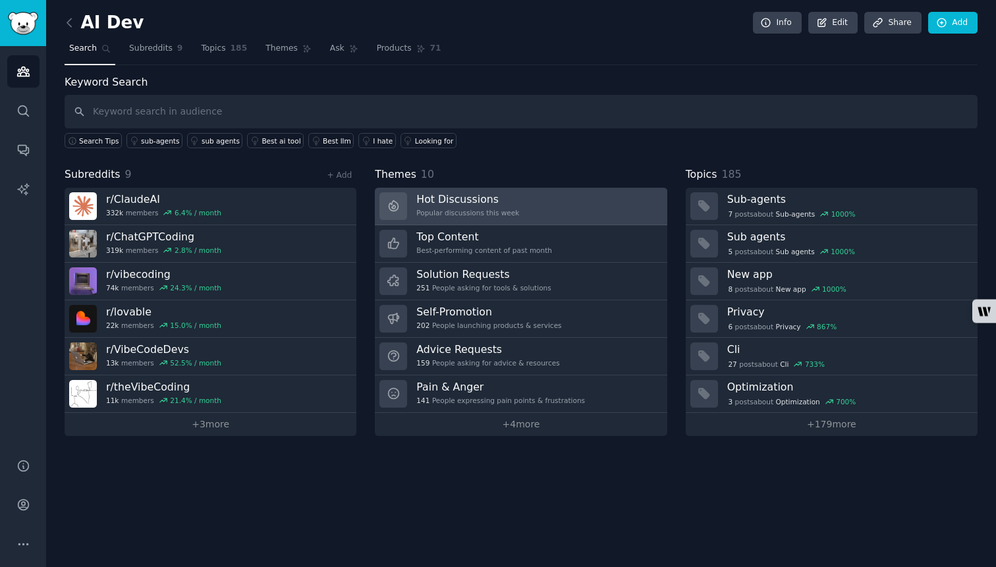
click at [510, 205] on h3 "Hot Discussions" at bounding box center [467, 199] width 103 height 14
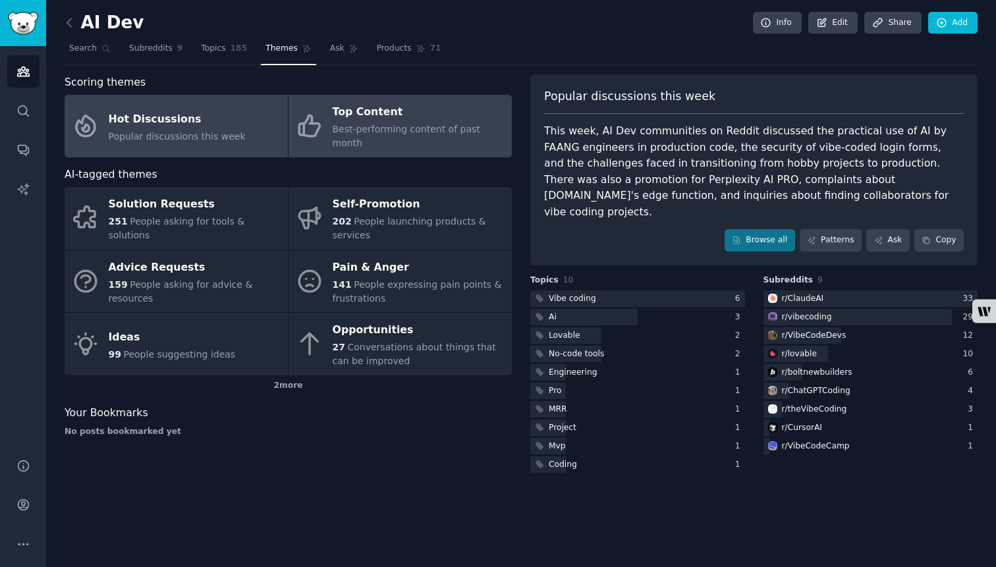
click at [343, 123] on div "Best-performing content of past month" at bounding box center [419, 137] width 173 height 28
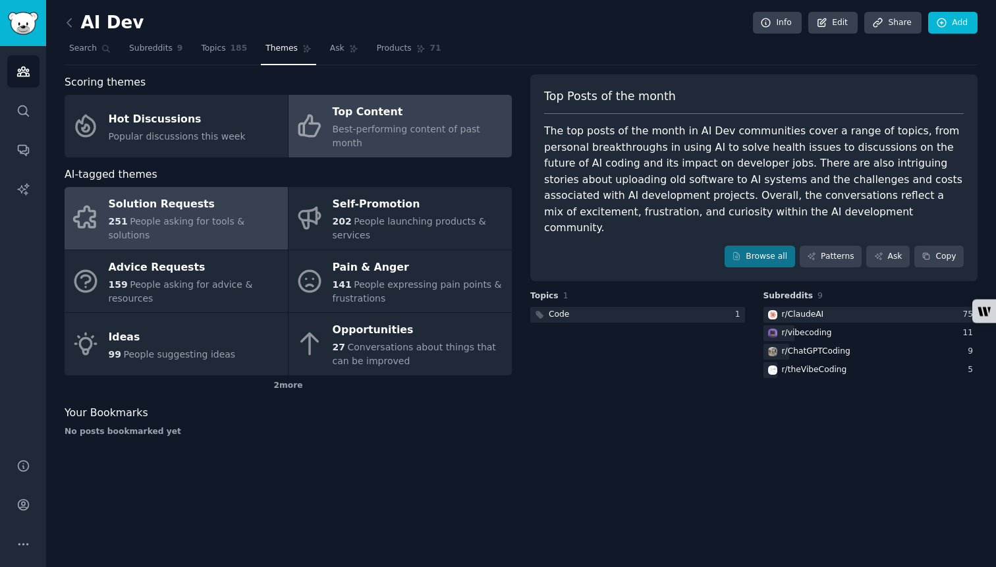
click at [234, 204] on div "Solution Requests" at bounding box center [195, 204] width 173 height 21
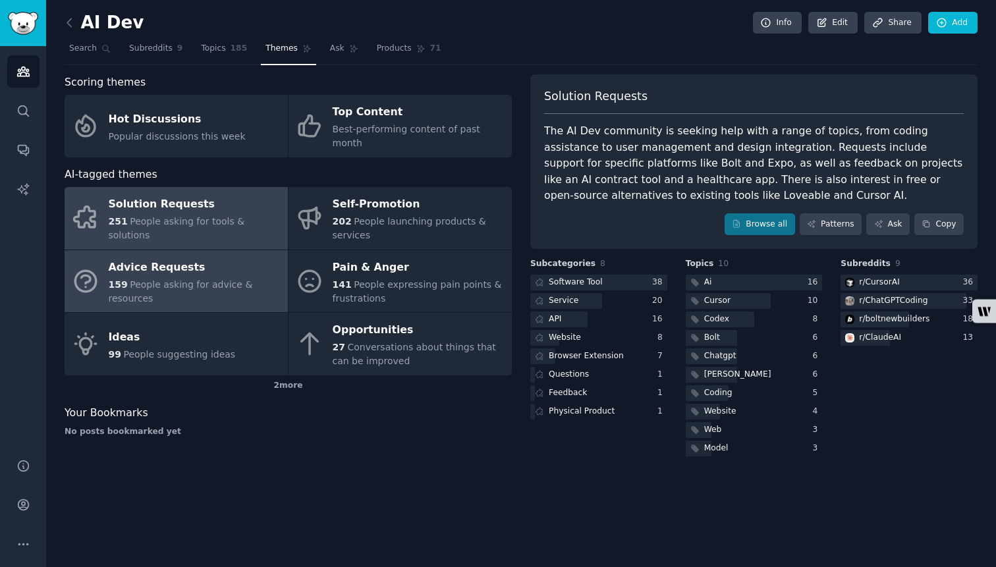
click at [202, 257] on div "Advice Requests" at bounding box center [195, 267] width 173 height 21
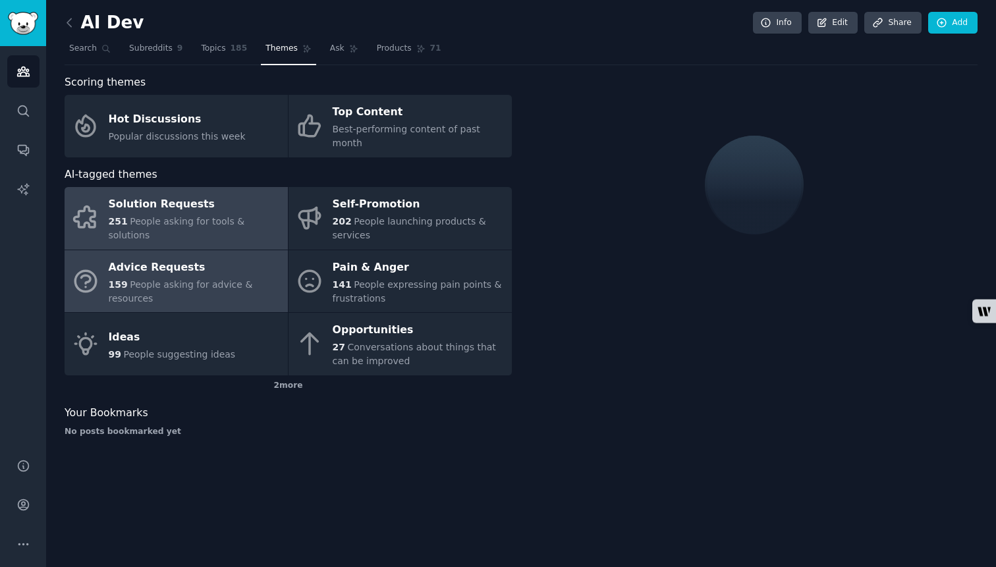
click at [211, 205] on div "Solution Requests" at bounding box center [195, 204] width 173 height 21
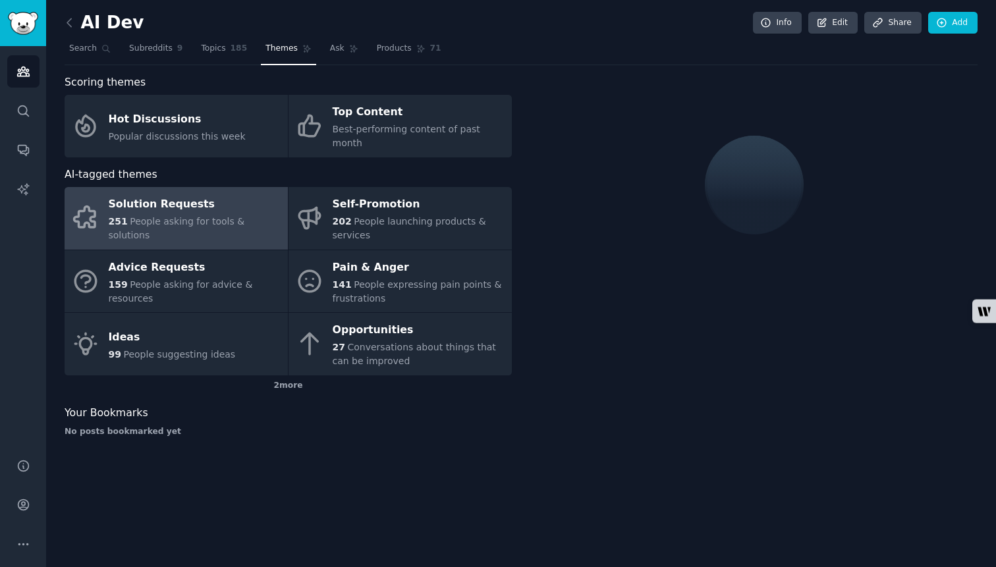
click at [211, 205] on div "Solution Requests" at bounding box center [195, 204] width 173 height 21
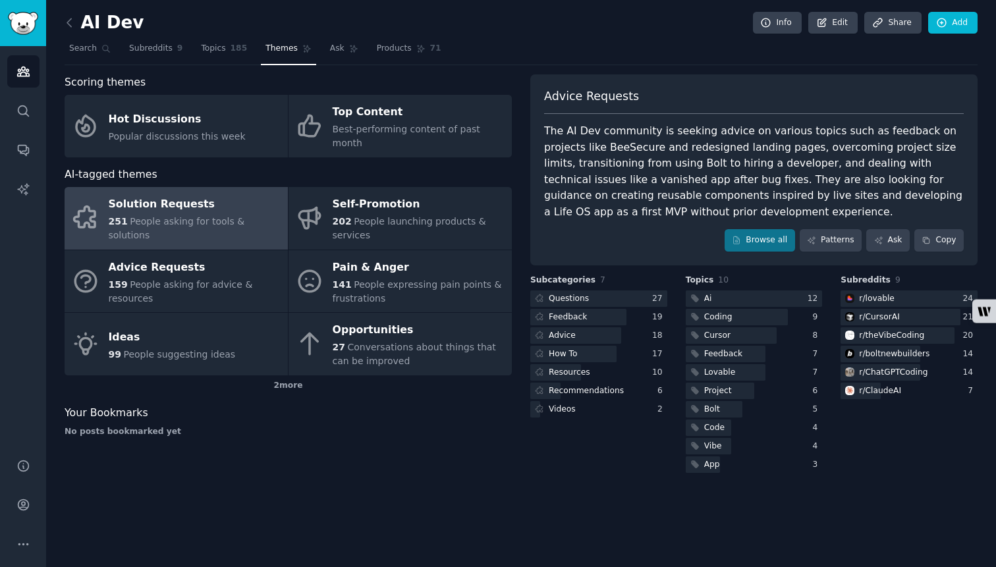
click at [211, 205] on div "Solution Requests" at bounding box center [195, 204] width 173 height 21
click at [738, 237] on icon at bounding box center [736, 240] width 9 height 9
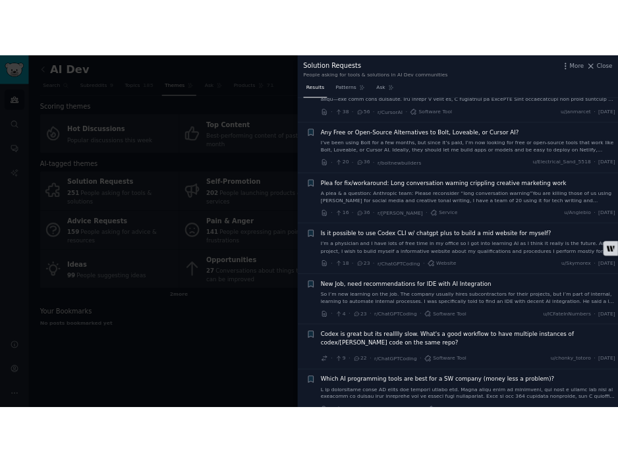
scroll to position [335, 0]
